Goal: Task Accomplishment & Management: Manage account settings

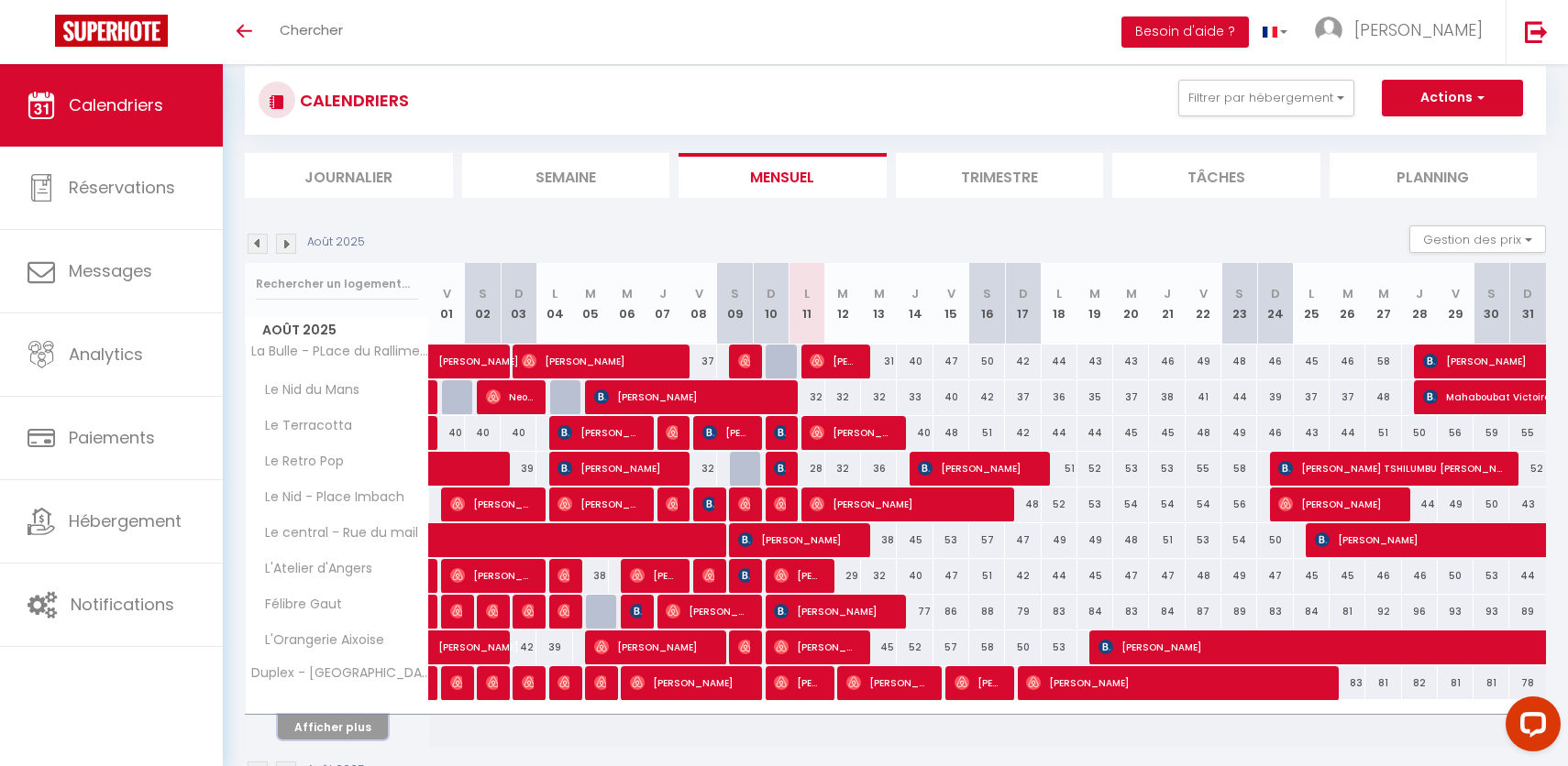
click at [300, 733] on button "Afficher plus" at bounding box center [333, 727] width 110 height 25
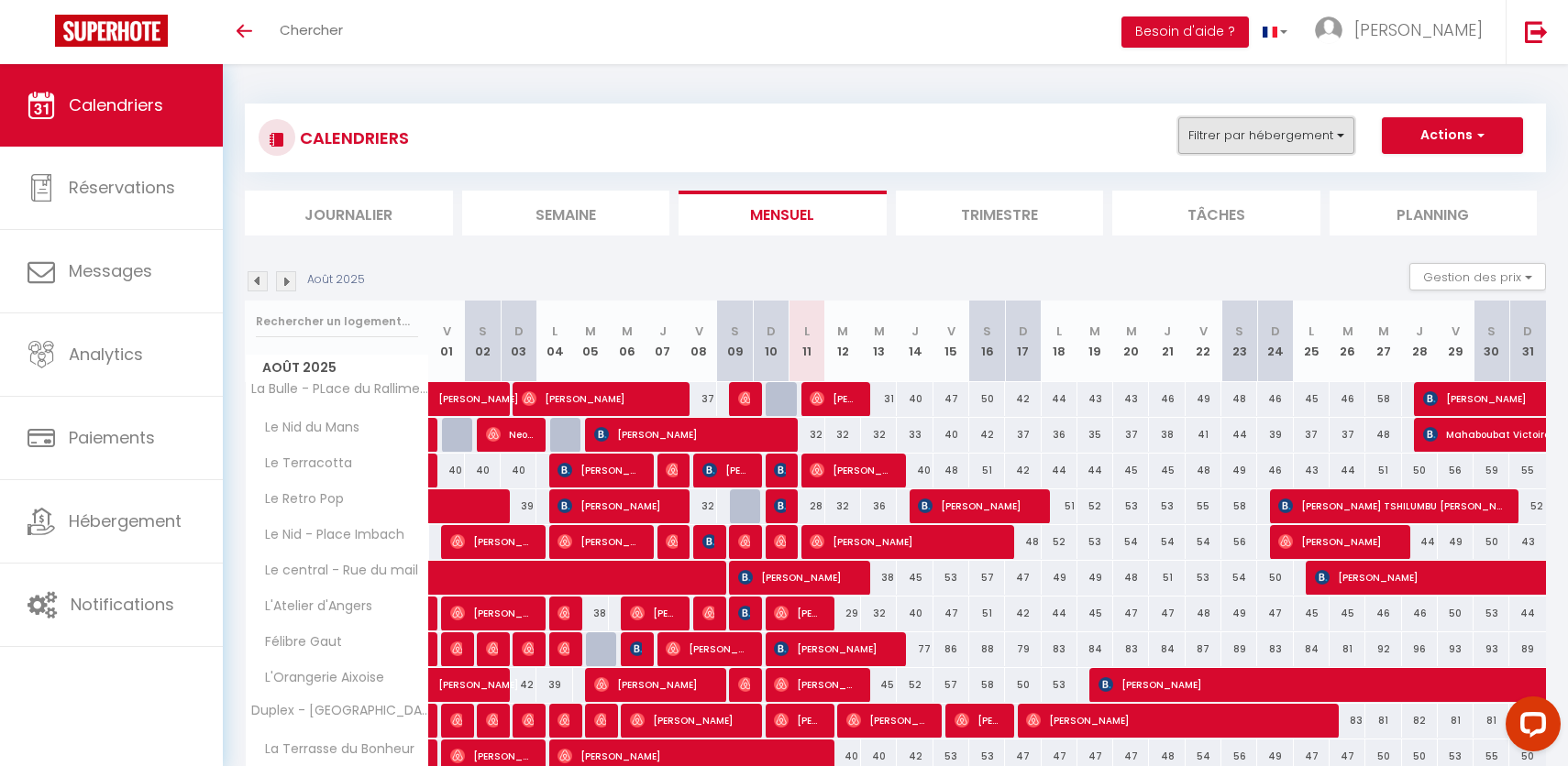
click at [1312, 123] on button "Filtrer par hébergement" at bounding box center [1267, 135] width 176 height 37
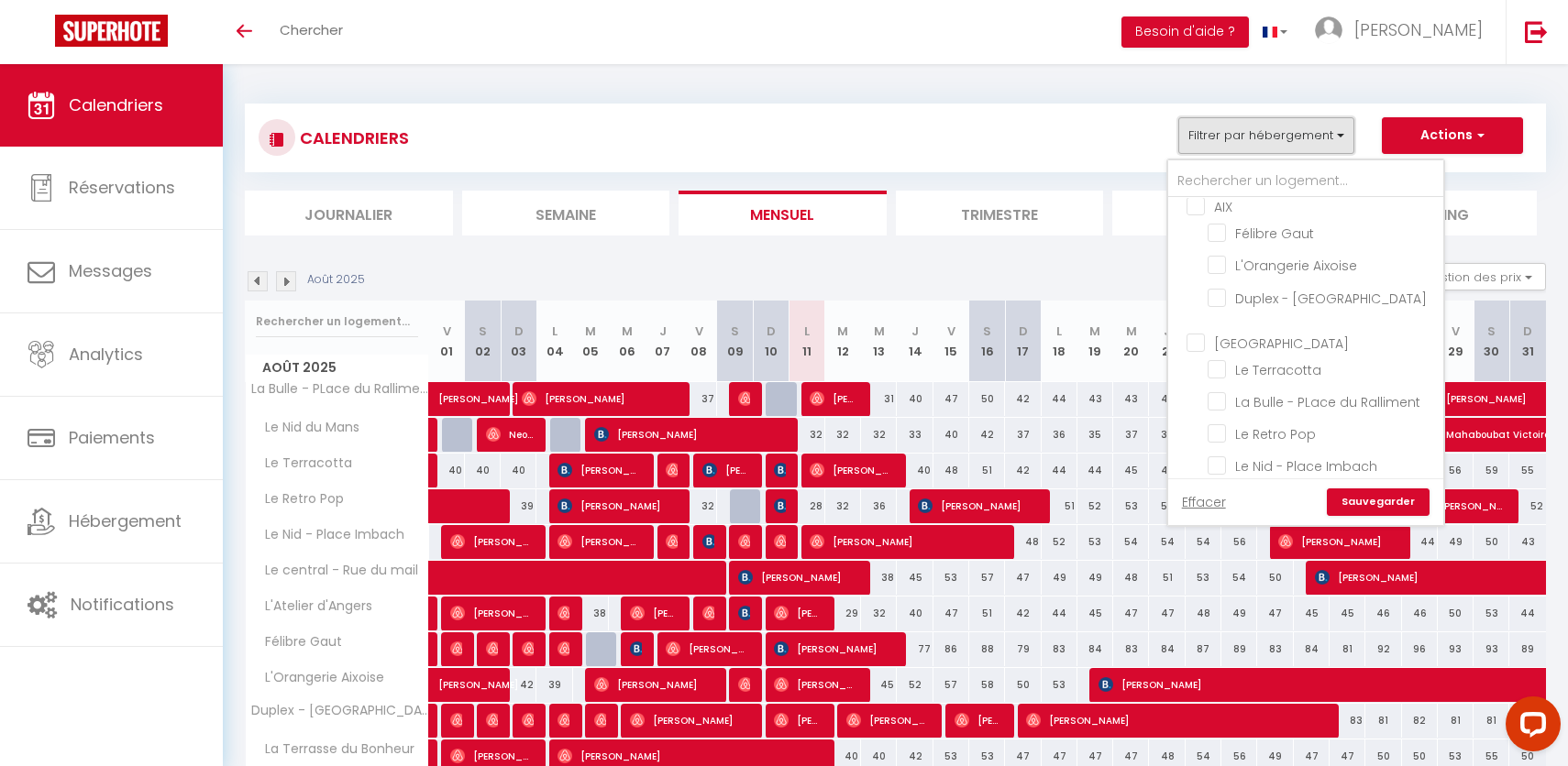
scroll to position [12, 0]
click at [1200, 335] on input "[GEOGRAPHIC_DATA]" at bounding box center [1324, 340] width 275 height 18
checkbox input "true"
checkbox input "false"
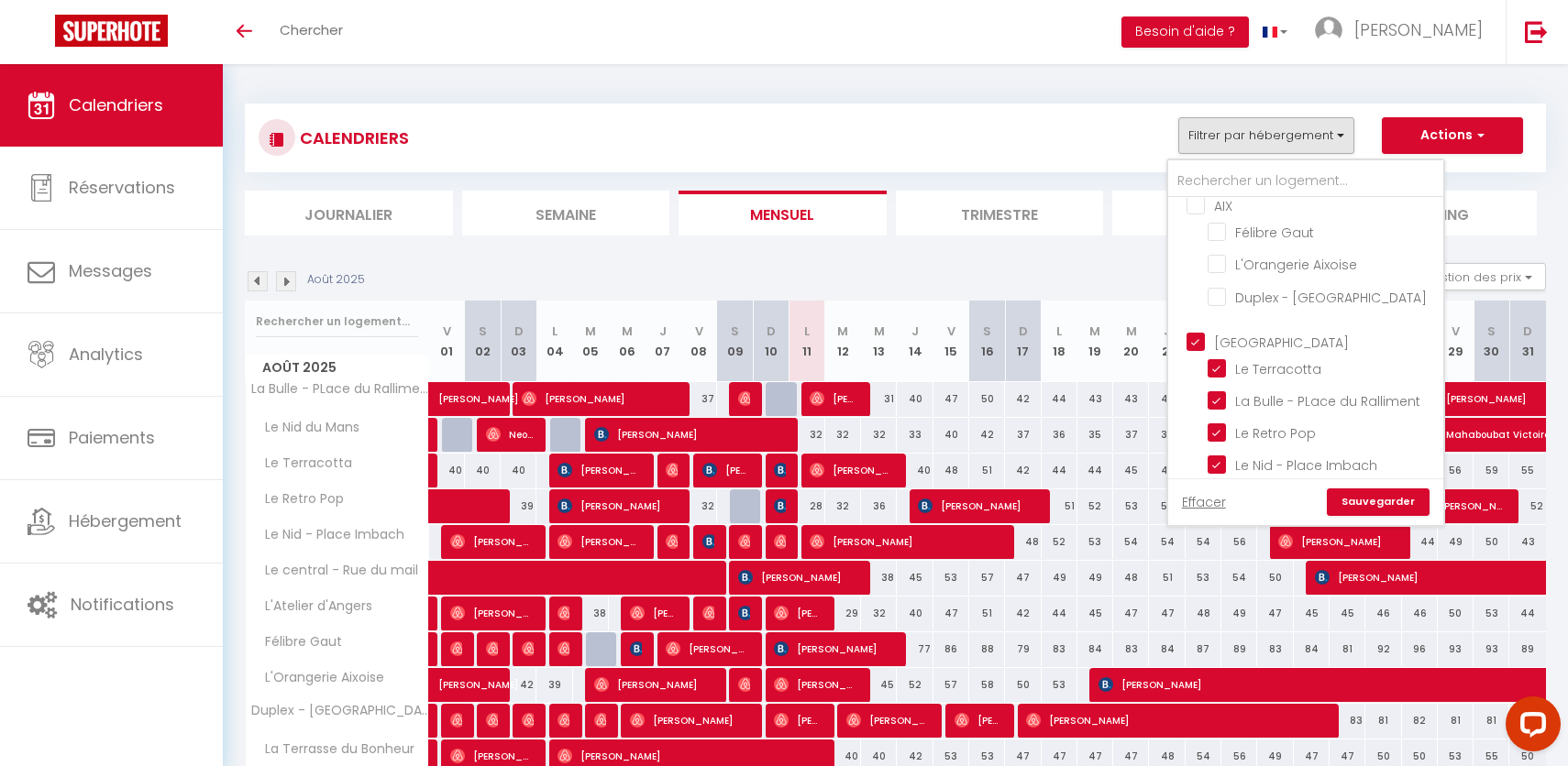
checkbox input "false"
checkbox input "true"
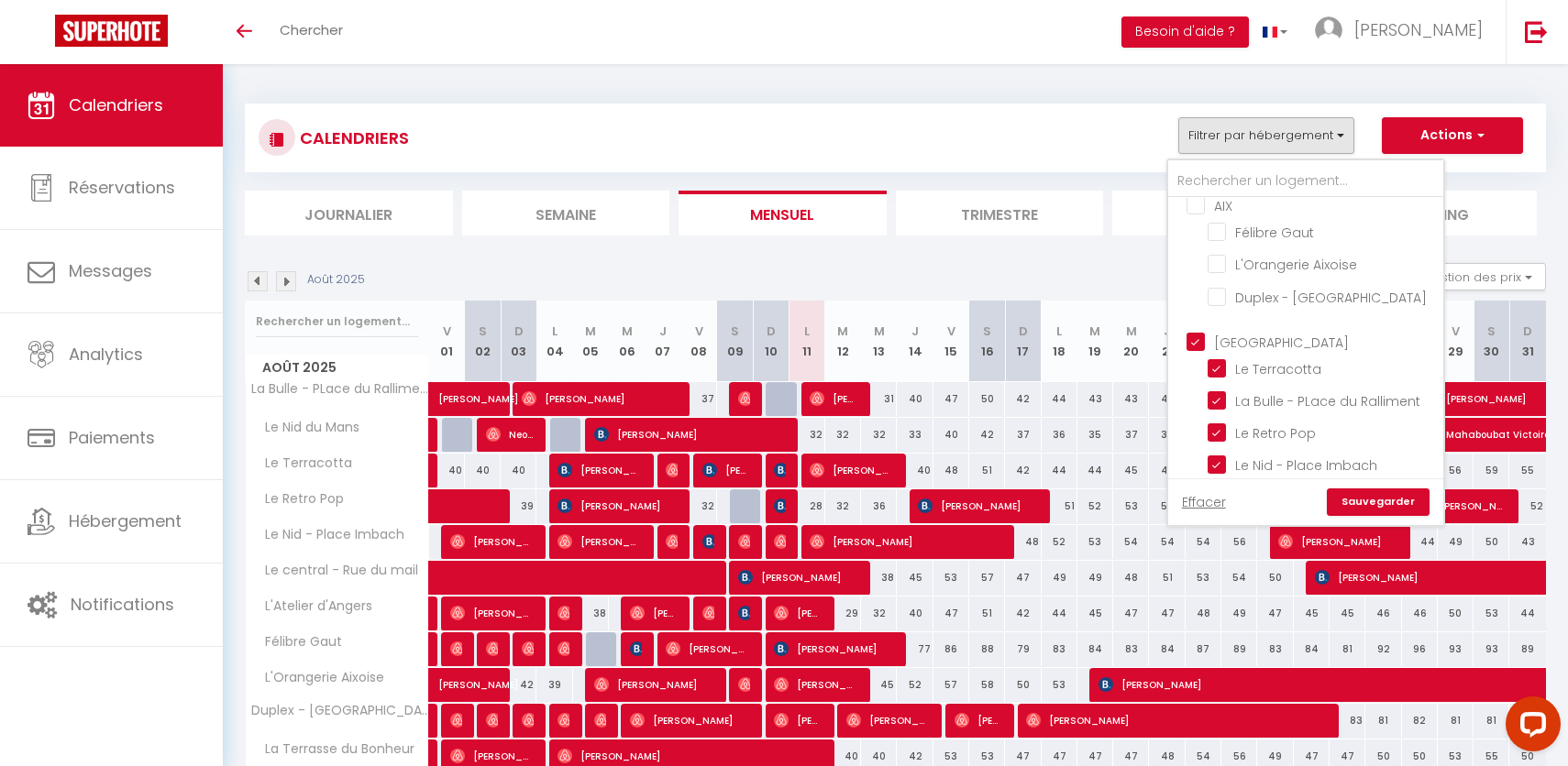
checkbox input "true"
checkbox input "false"
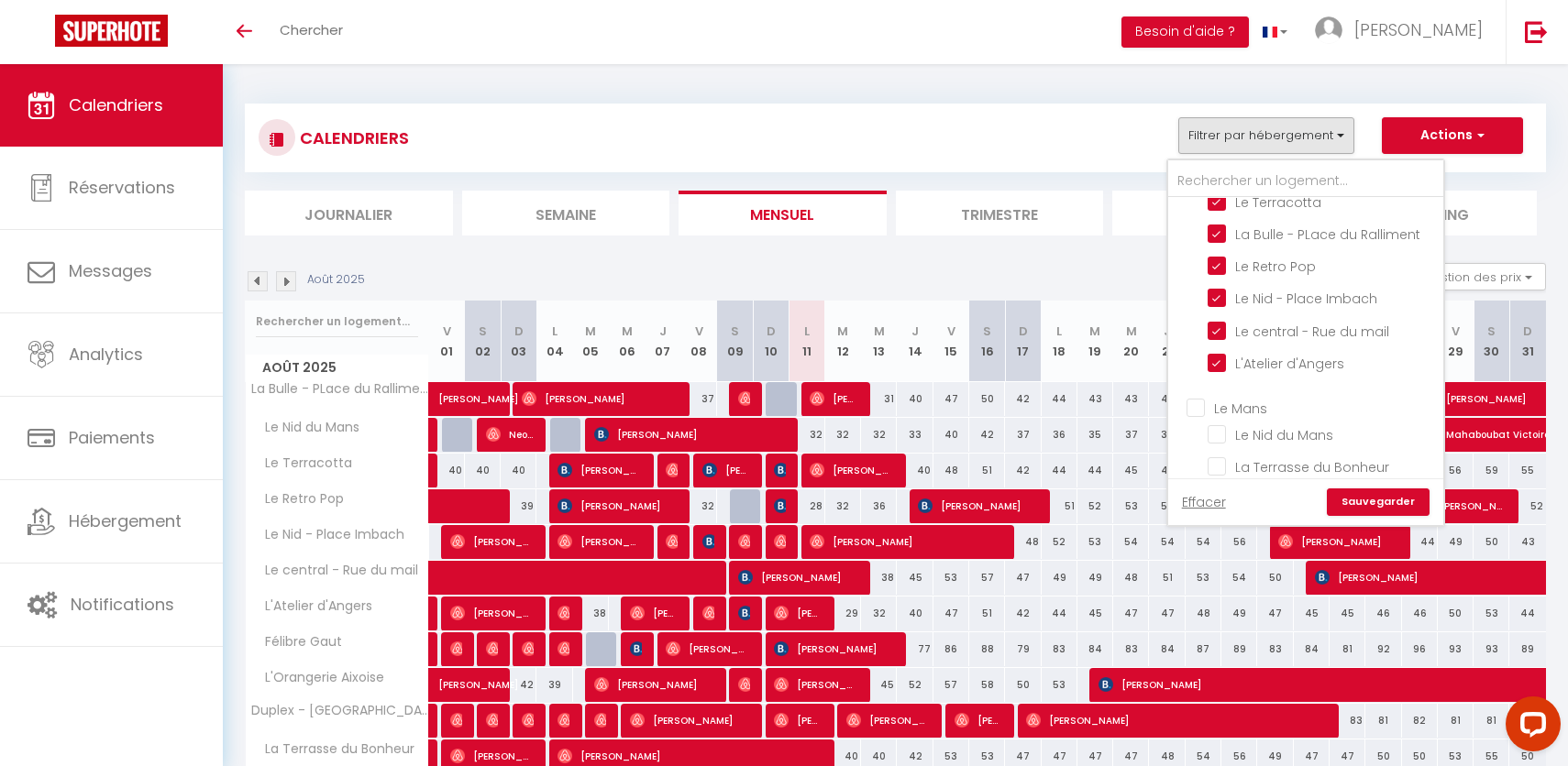
click at [1365, 508] on link "Sauvegarder" at bounding box center [1378, 502] width 102 height 27
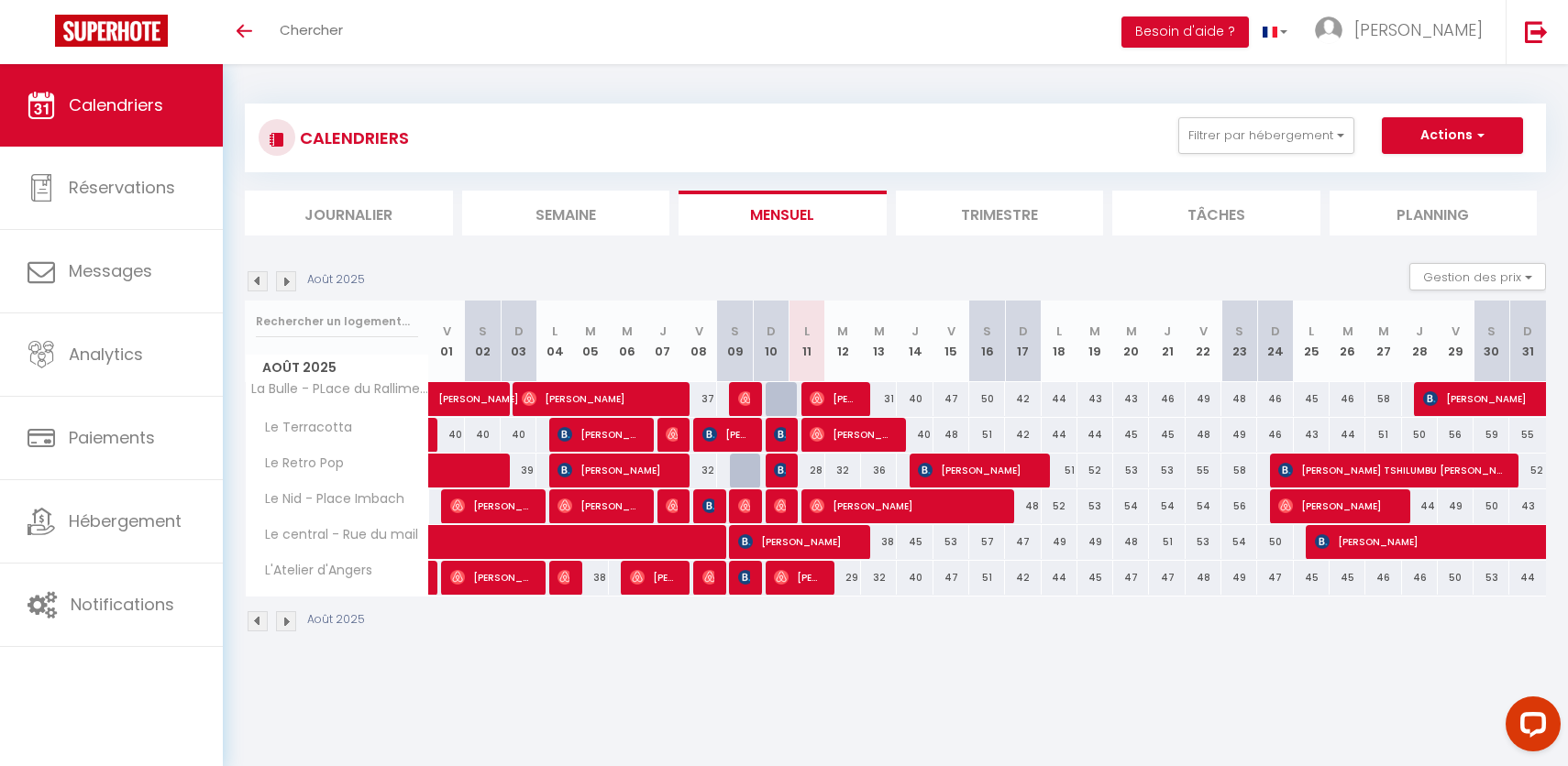
drag, startPoint x: 883, startPoint y: 548, endPoint x: 1060, endPoint y: 545, distance: 177.0
click at [1060, 545] on tr "Le central - Rue du mail 38 Antoine Candela" at bounding box center [895, 543] width 1301 height 36
click at [908, 343] on th "J 14" at bounding box center [915, 341] width 36 height 81
click at [918, 545] on div "45" at bounding box center [915, 543] width 36 height 34
type input "45"
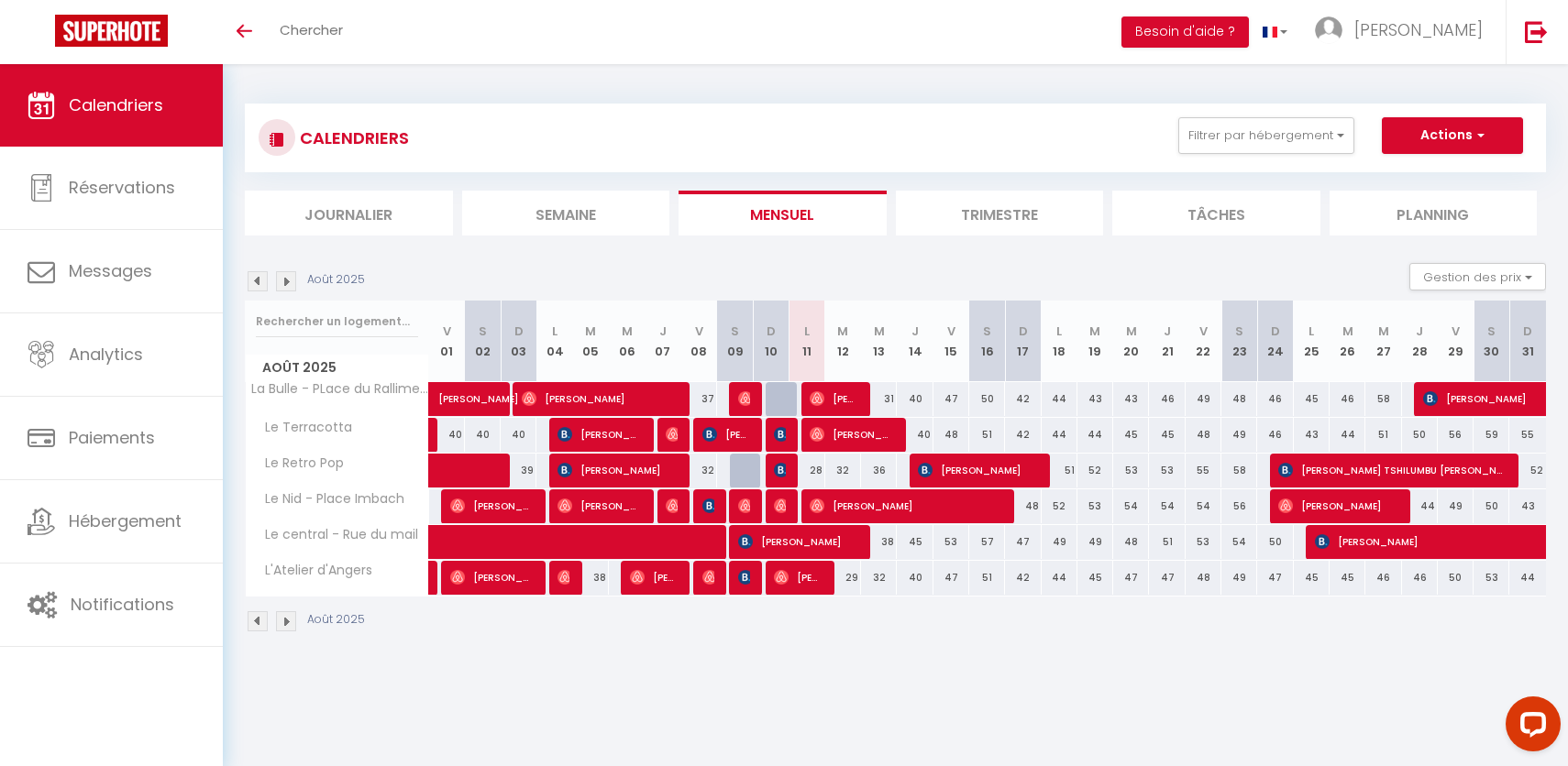
type input "[DEMOGRAPHIC_DATA][DATE]"
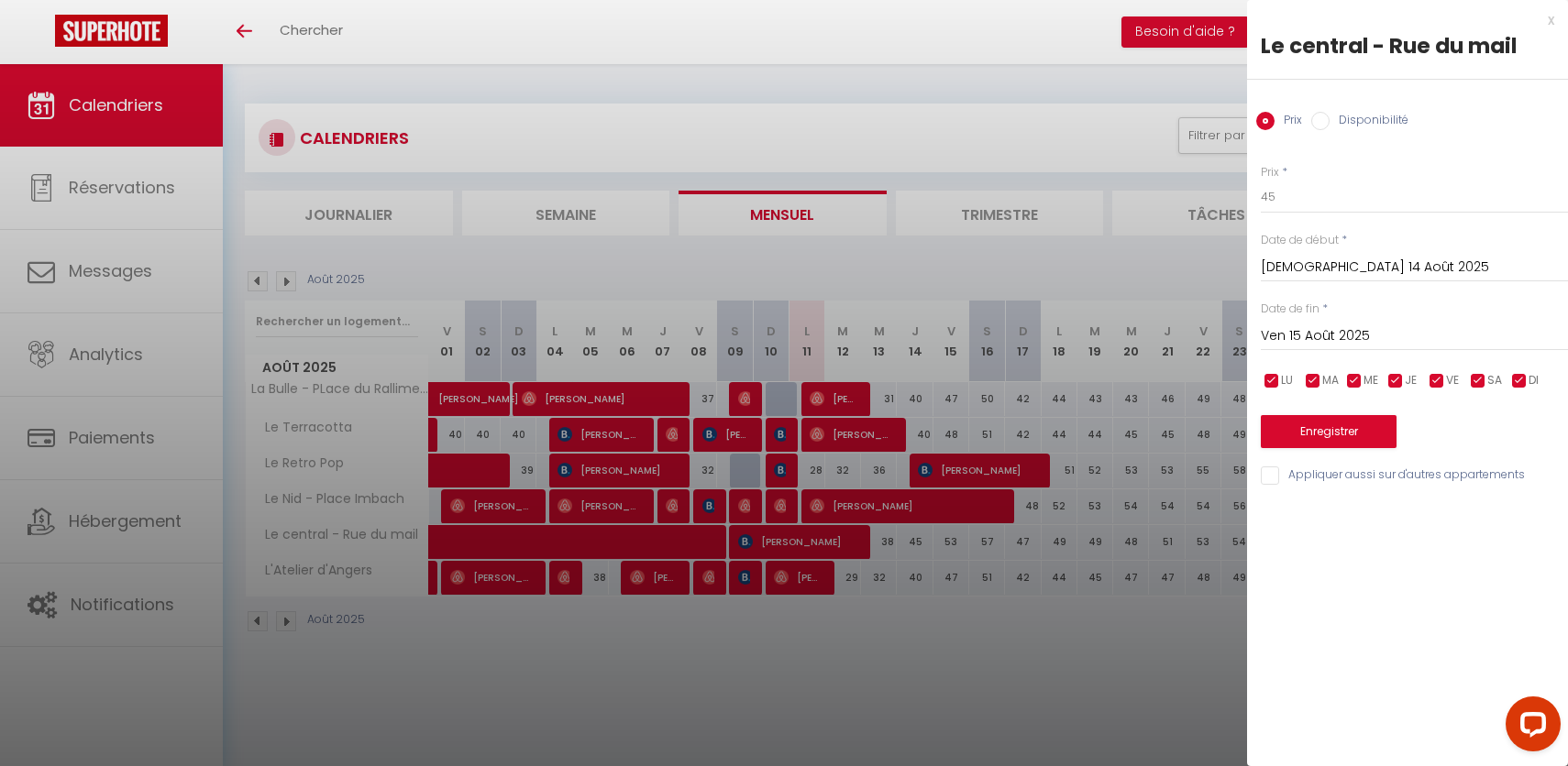
click at [1360, 342] on input "Ven 15 Août 2025" at bounding box center [1415, 336] width 307 height 24
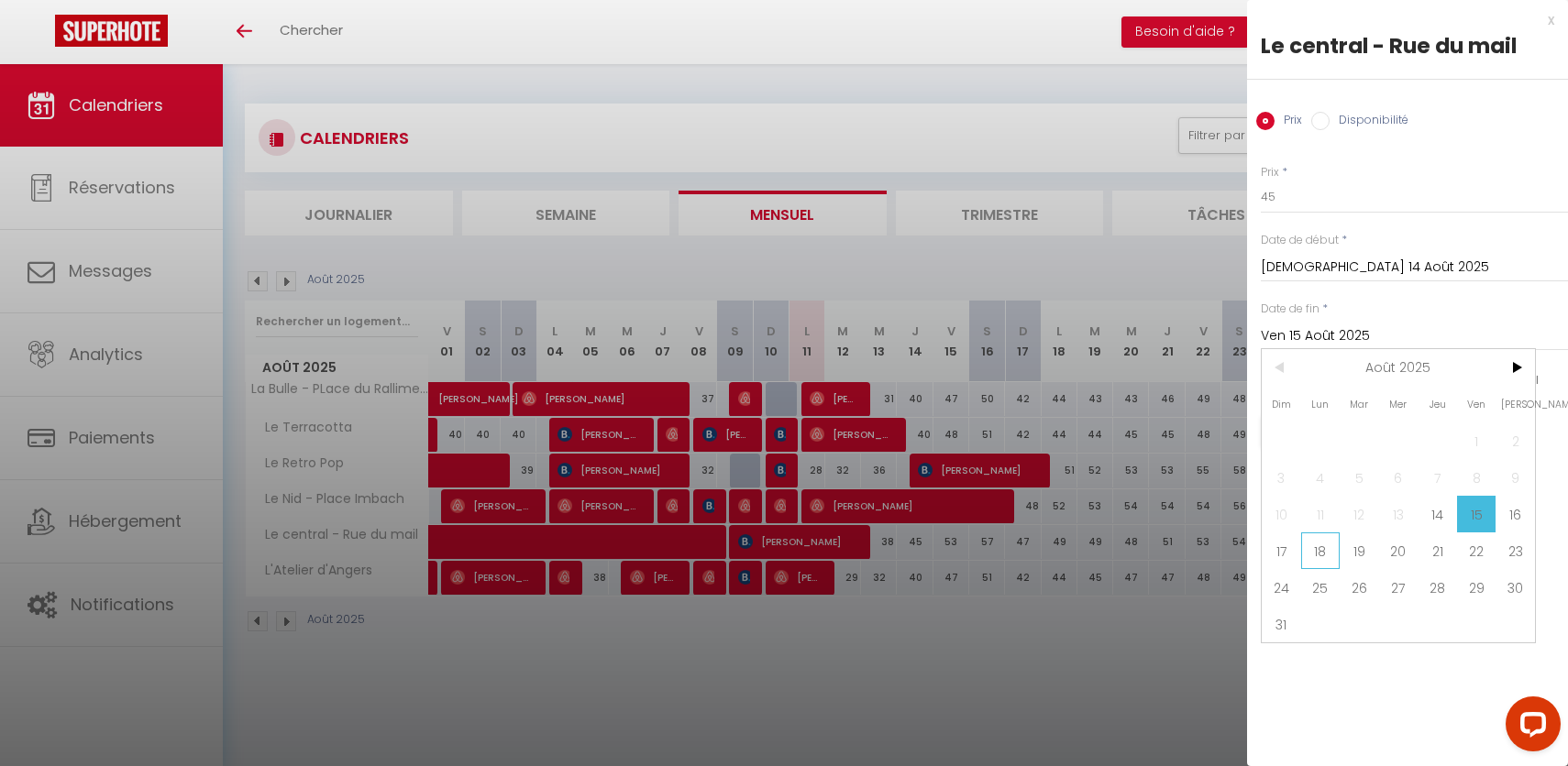
click at [1318, 555] on span "18" at bounding box center [1321, 550] width 40 height 37
type input "Lun 18 Août 2025"
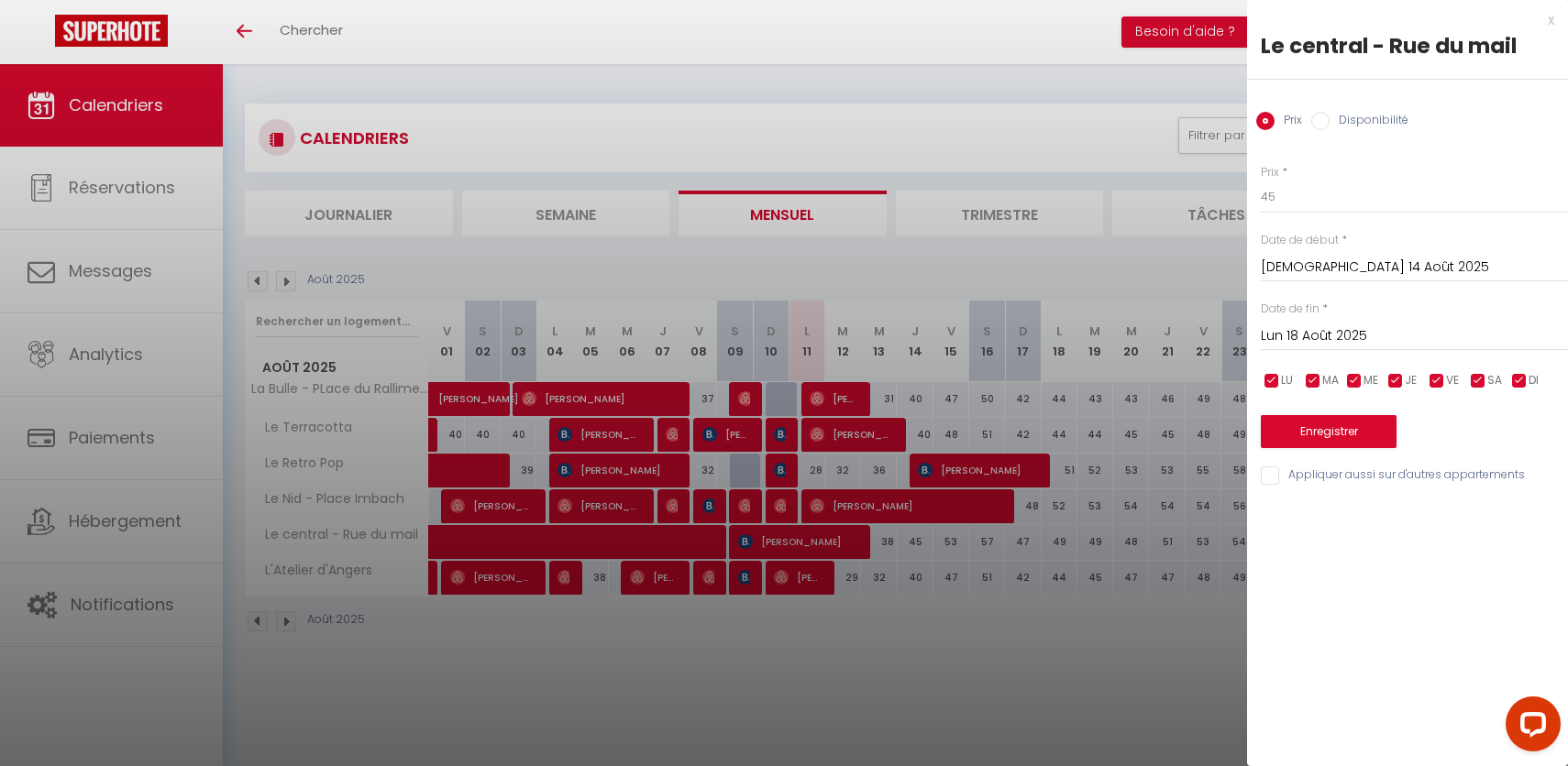
click at [1317, 337] on input "Lun 18 Août 2025" at bounding box center [1415, 336] width 307 height 24
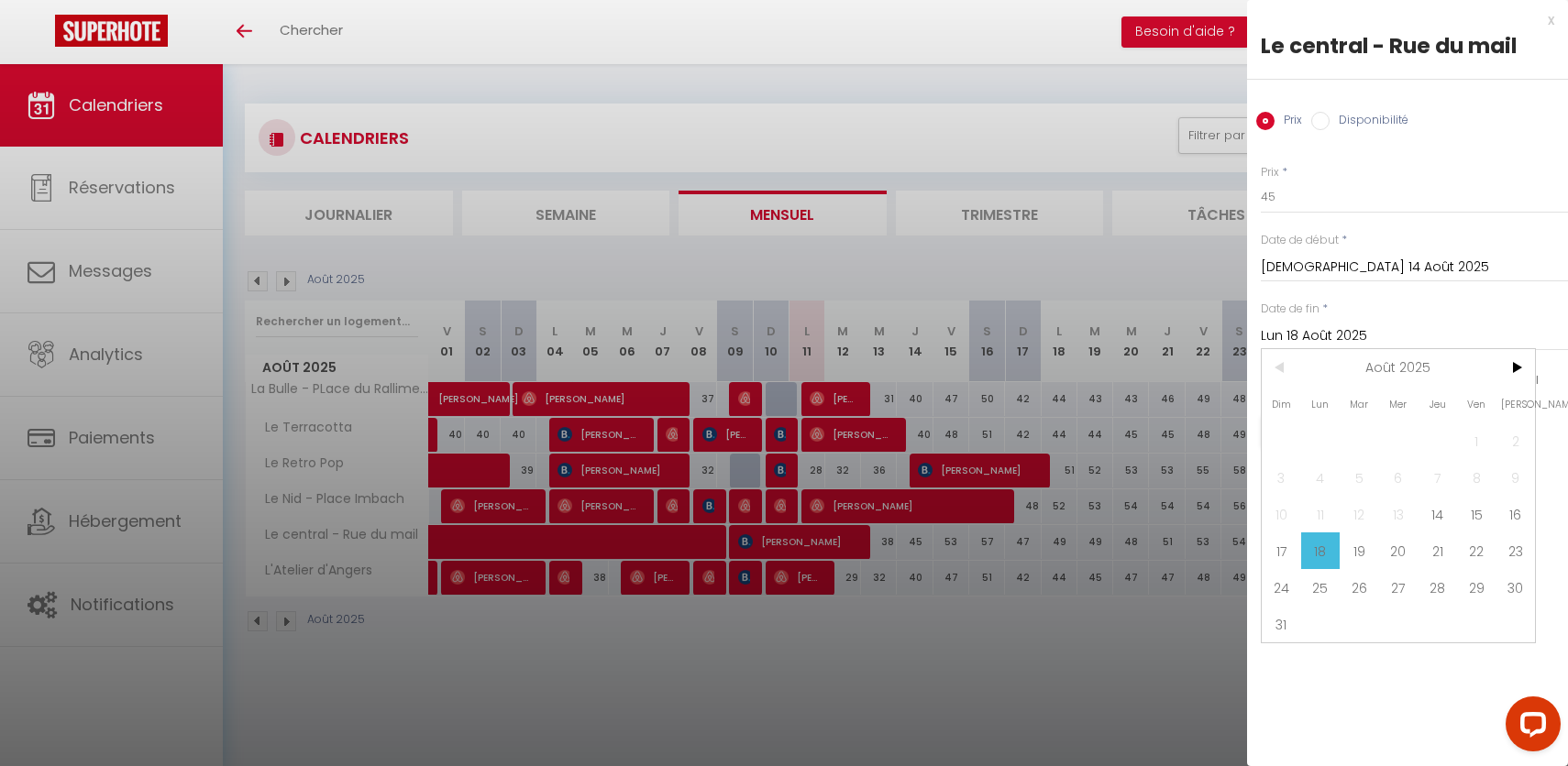
click at [1388, 731] on div "x Le central - Rue du mail Prix Disponibilité Prix * 45 Statut * Disponible Ind…" at bounding box center [1407, 383] width 321 height 766
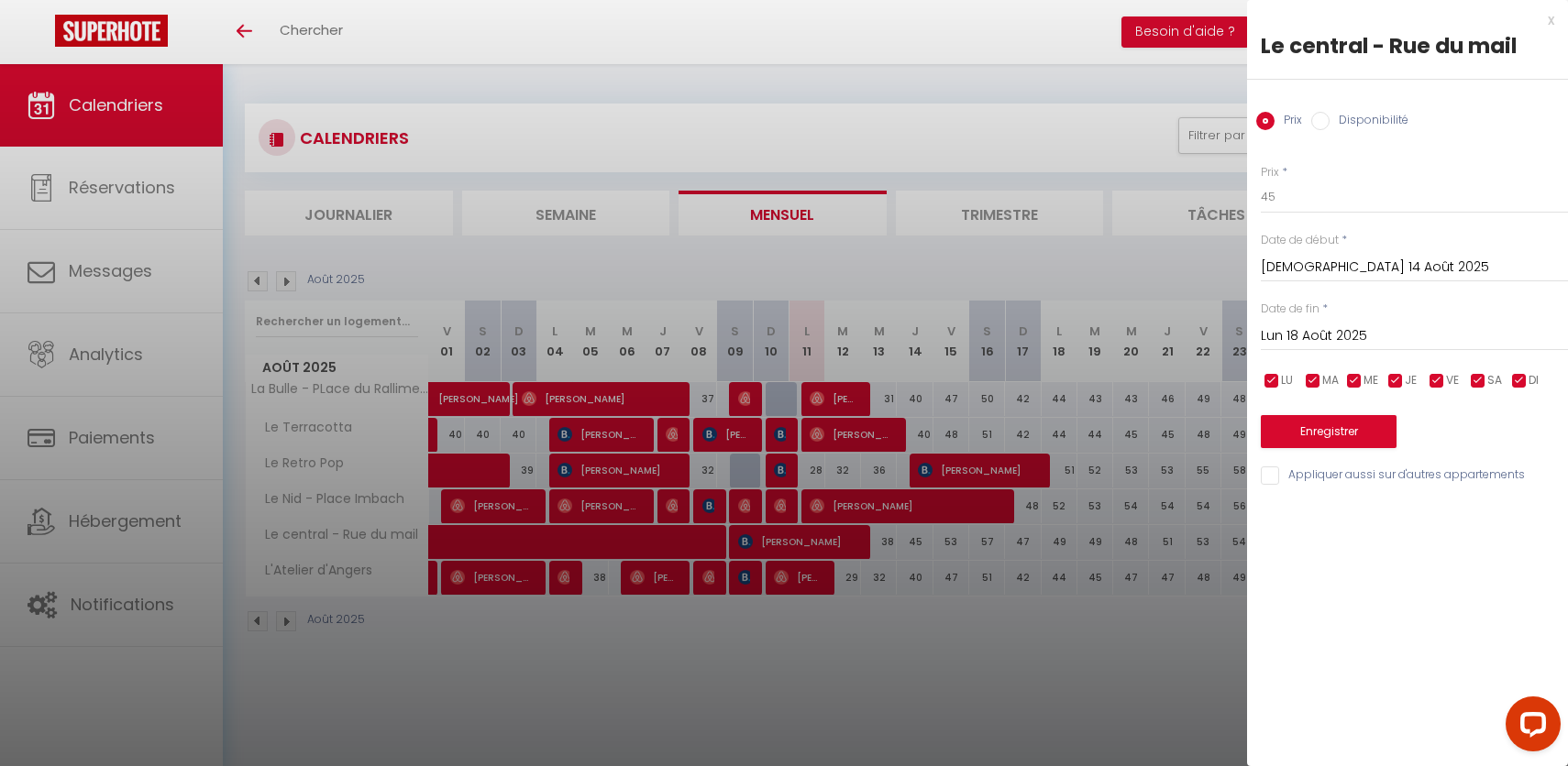
click at [1380, 376] on div "LU MA ME JE VE SA DI" at bounding box center [1414, 381] width 331 height 23
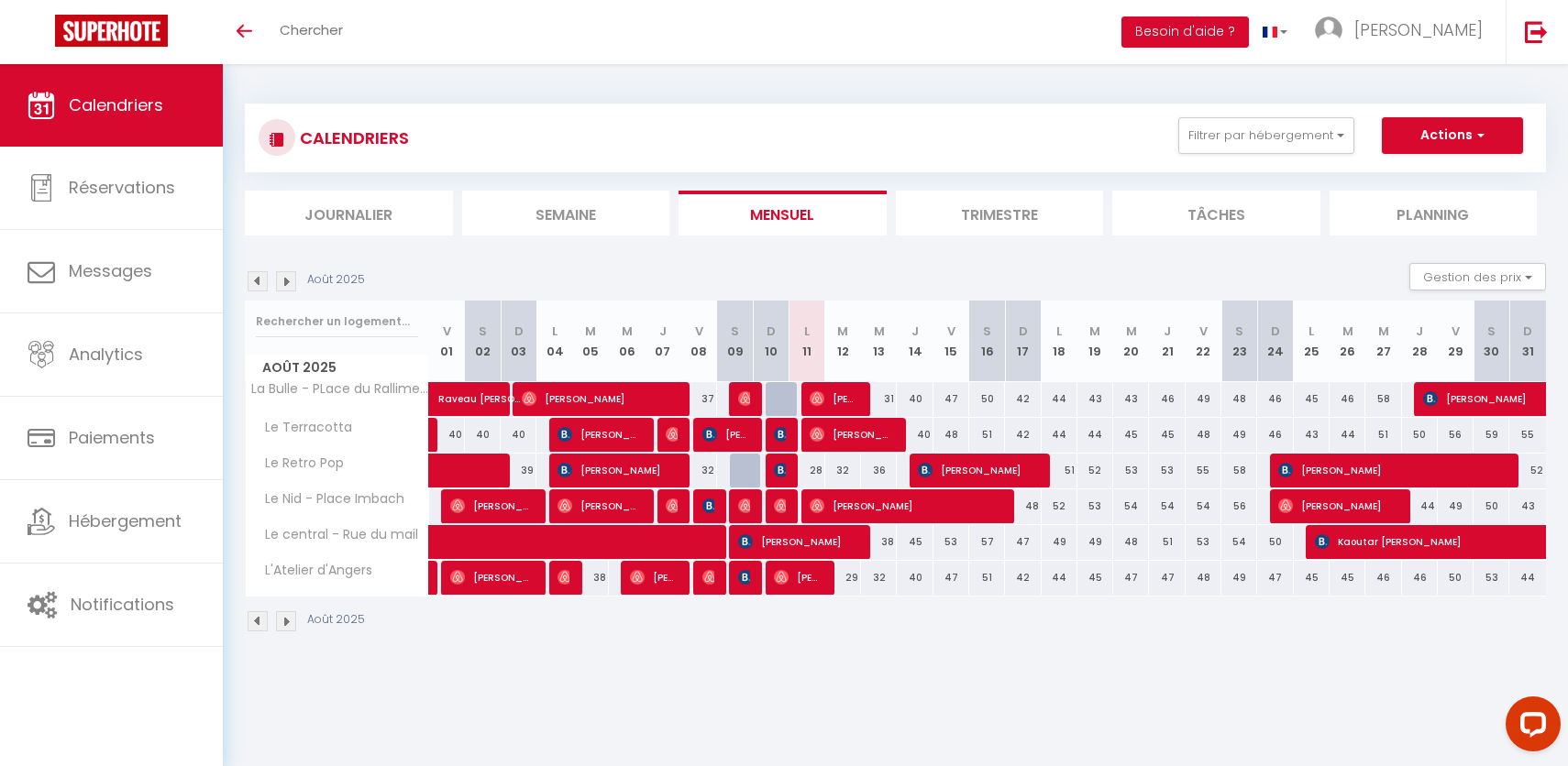
click at [915, 547] on div "45" at bounding box center [915, 543] width 36 height 34
type input "45"
select select "1"
type input "[DEMOGRAPHIC_DATA][DATE]"
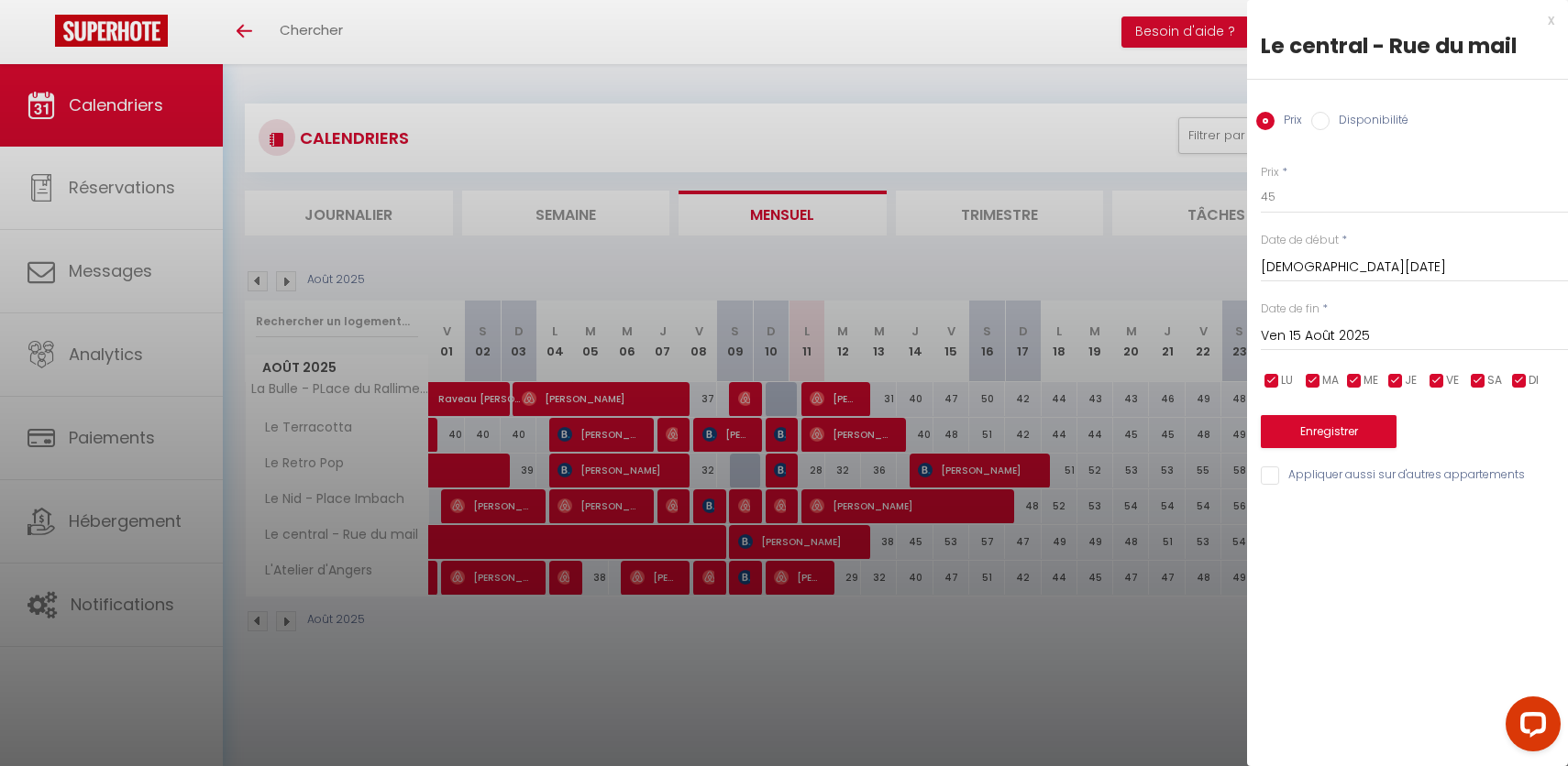
click at [1348, 348] on div "[DATE] < [DATE] > Dim Lun Mar Mer Jeu Ven Sam 1 2 3 4 5 6 7 8 9 10 11 12 13 14 …" at bounding box center [1415, 334] width 307 height 33
click at [1352, 339] on input "Ven 15 Août 2025" at bounding box center [1415, 336] width 307 height 24
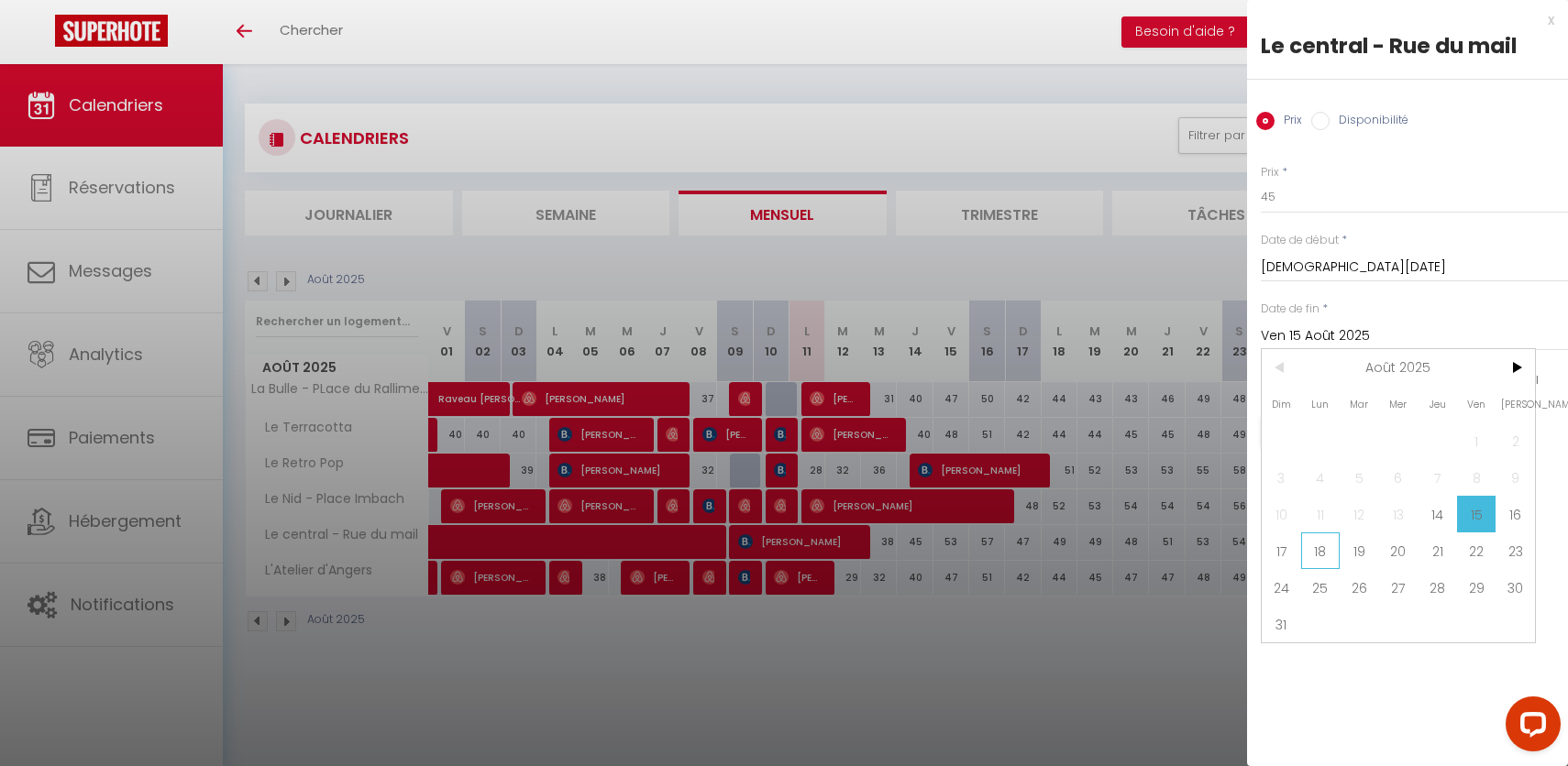
click at [1330, 550] on span "18" at bounding box center [1321, 550] width 40 height 37
type input "Lun 18 Août 2025"
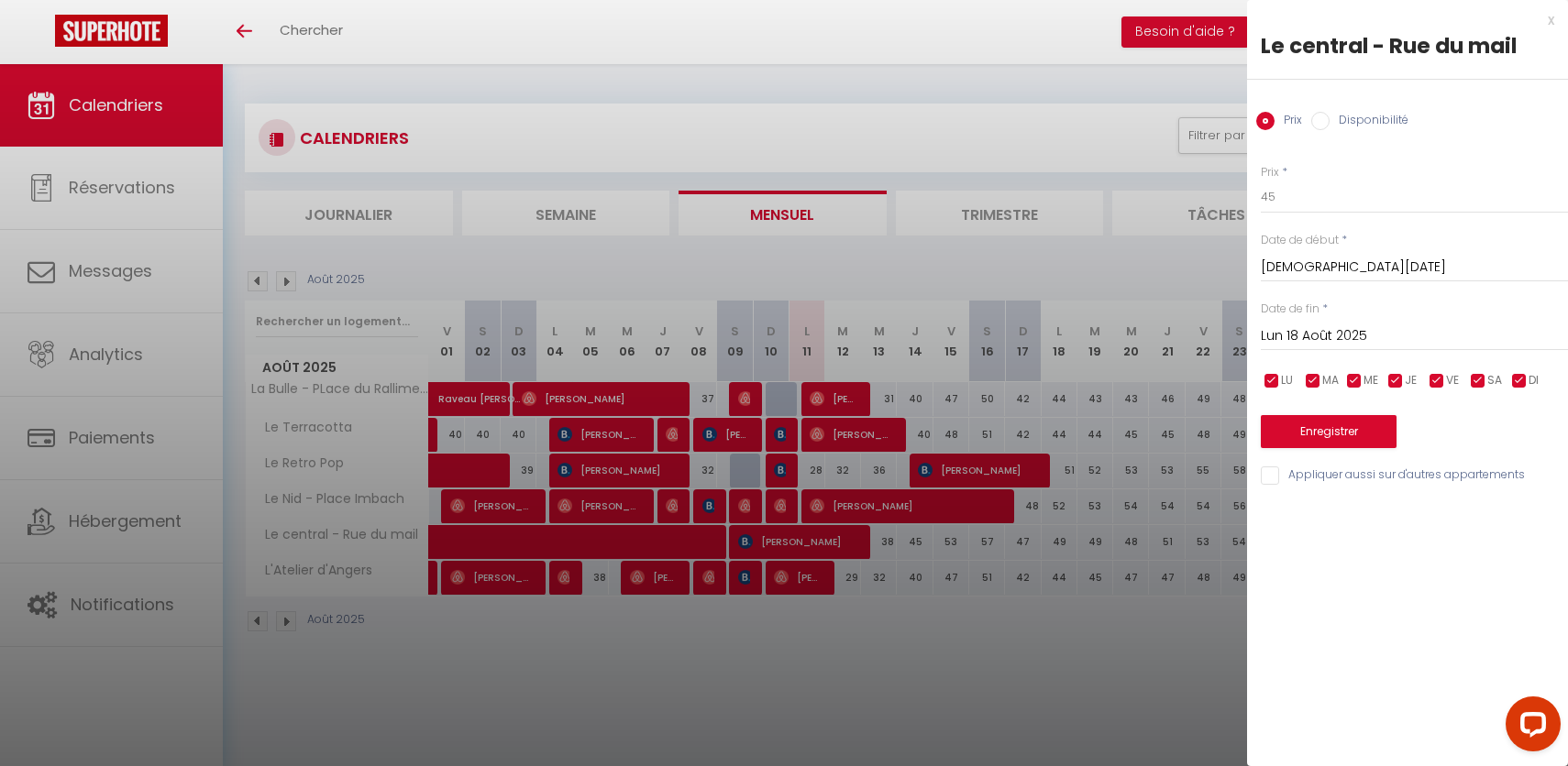
click at [1319, 128] on input "Disponibilité" at bounding box center [1320, 120] width 18 height 18
radio input "true"
radio input "false"
click at [1304, 194] on select "Disponible Indisponible" at bounding box center [1415, 198] width 307 height 35
select select "0"
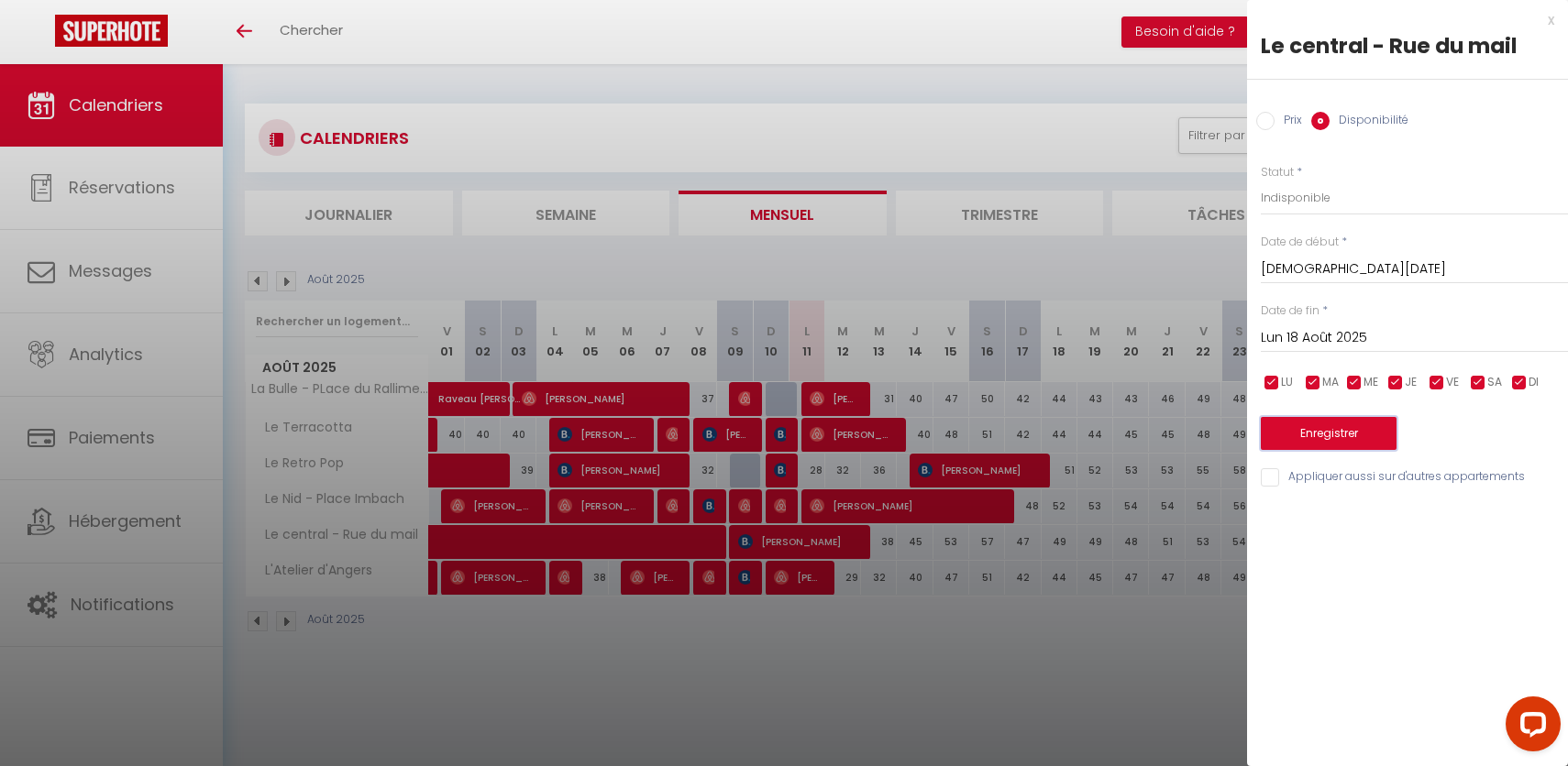
click at [1308, 427] on button "Enregistrer" at bounding box center [1328, 433] width 135 height 33
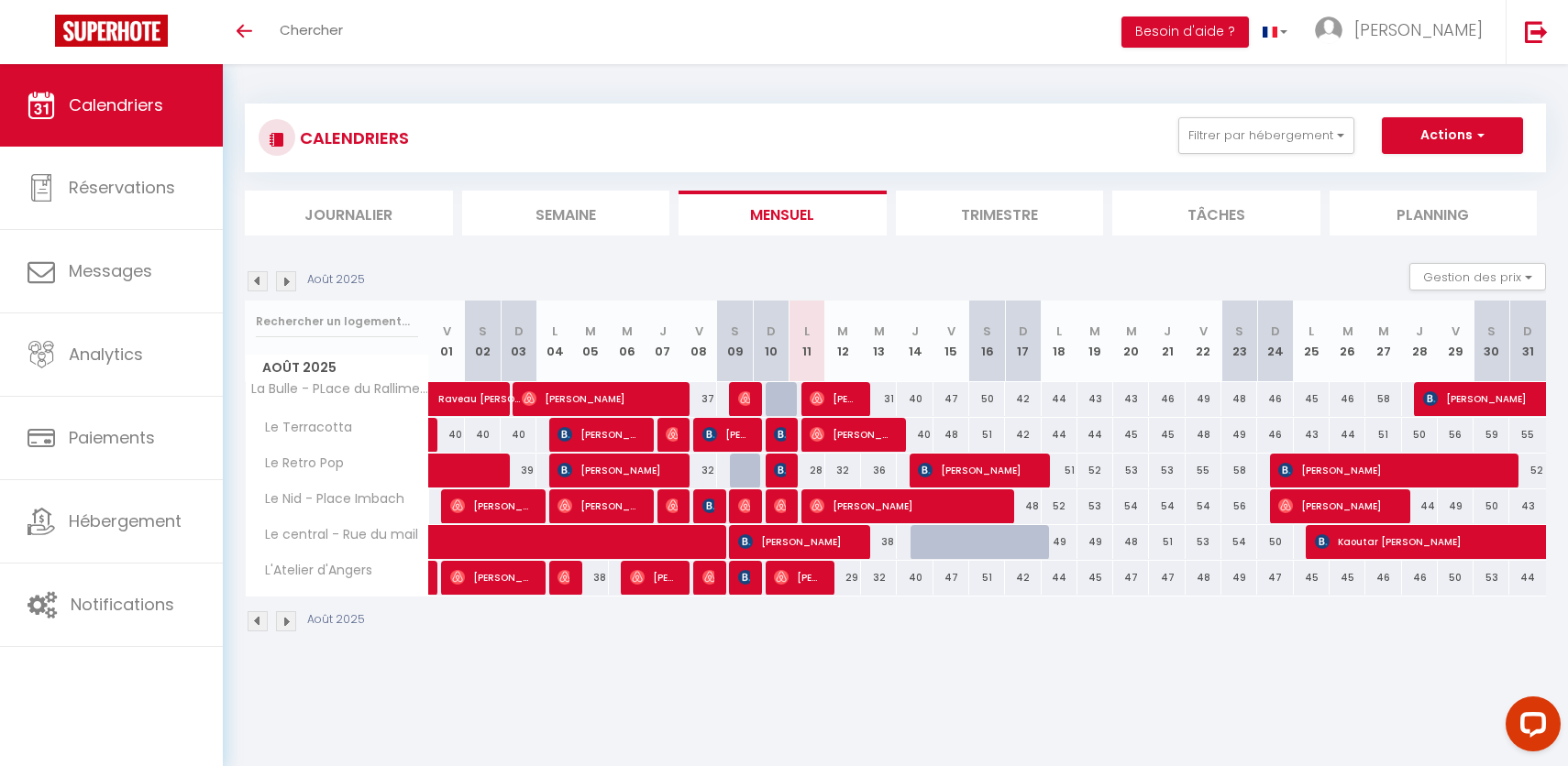
drag, startPoint x: 782, startPoint y: 410, endPoint x: 1065, endPoint y: 410, distance: 283.0
click at [1065, 410] on tr "La Bulle - PLace du Ralliment [PERSON_NAME] 34 [PERSON_NAME] 37 30" at bounding box center [895, 400] width 1301 height 36
click at [987, 632] on div "Août 2025" at bounding box center [894, 623] width 1301 height 54
